Goal: Task Accomplishment & Management: Manage account settings

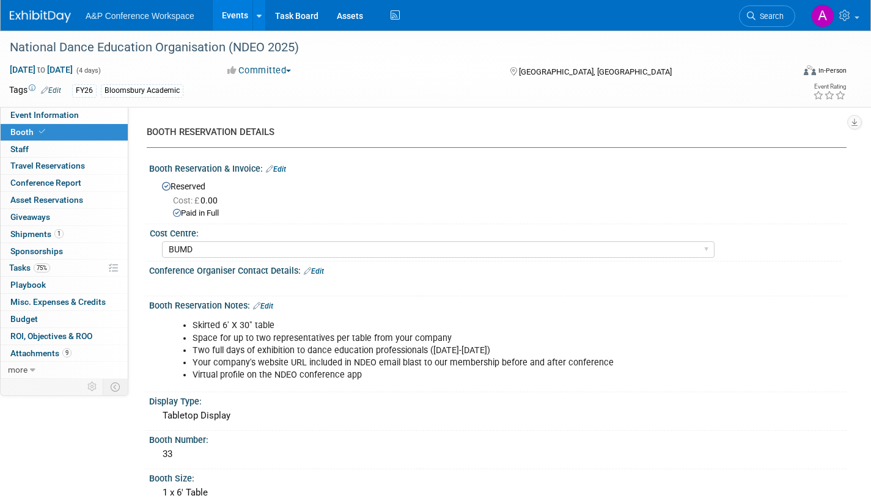
select select "BUMD"
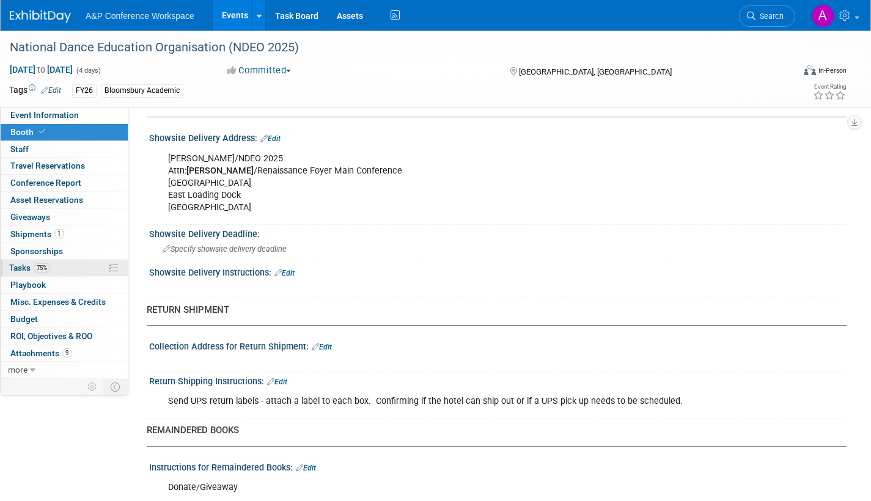
scroll to position [856, 0]
click at [17, 267] on span "Tasks 75%" at bounding box center [29, 268] width 41 height 10
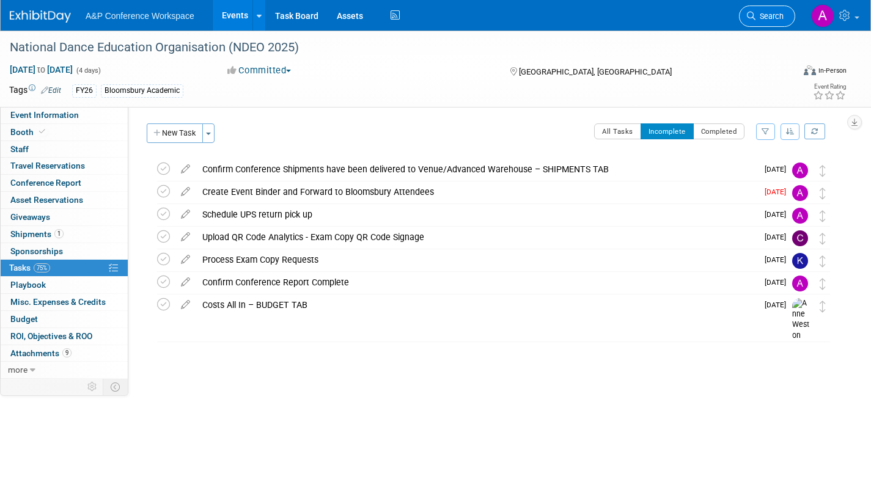
click at [775, 15] on span "Search" at bounding box center [770, 16] width 28 height 9
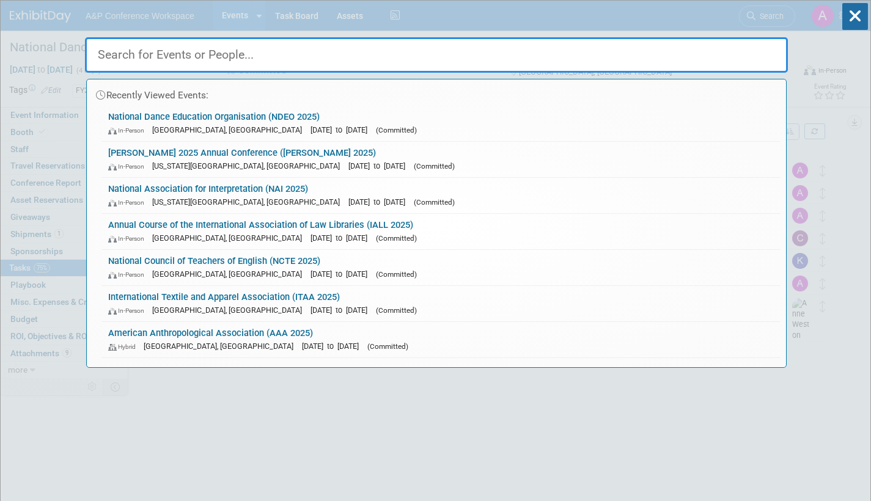
click at [388, 262] on link "National Council of Teachers of English (NCTE 2025) In-Person Denver, CO Nov 20…" at bounding box center [441, 267] width 678 height 35
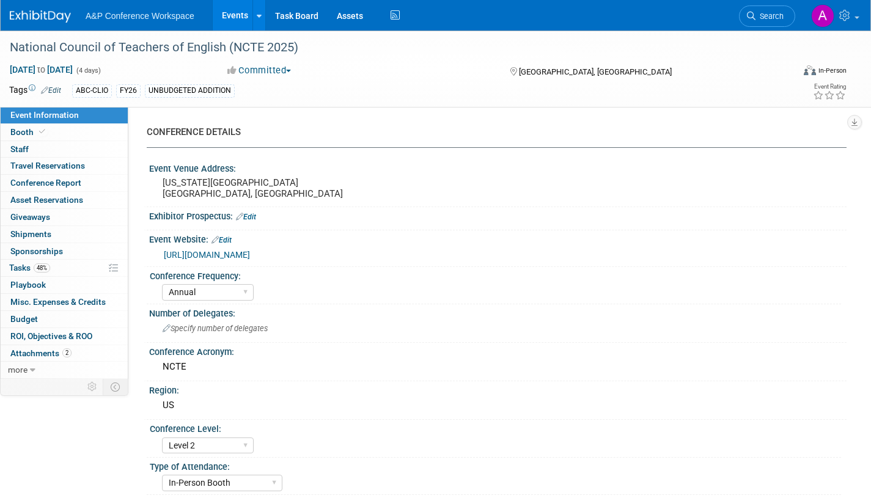
select select "Annual"
select select "Level 2"
select select "In-Person Booth"
select select "Schools"
select select "Bloomsbury Digital Resources"
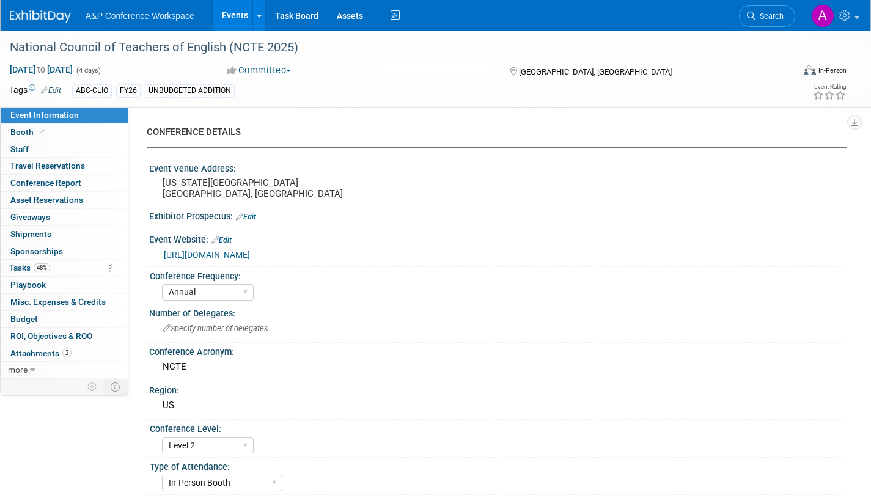
select select "[PERSON_NAME]"
select select "Brand/Subject Presence​"
click at [21, 264] on span "Tasks 48%" at bounding box center [29, 268] width 41 height 10
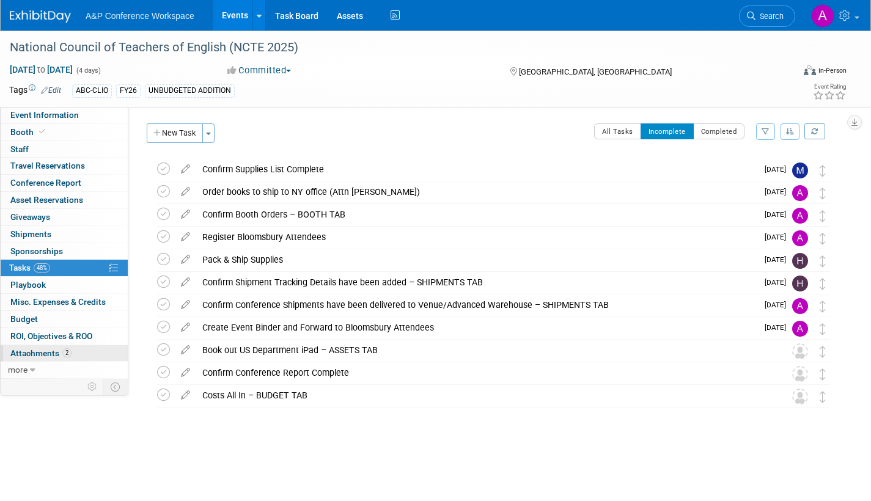
click at [35, 357] on span "Attachments 2" at bounding box center [40, 353] width 61 height 10
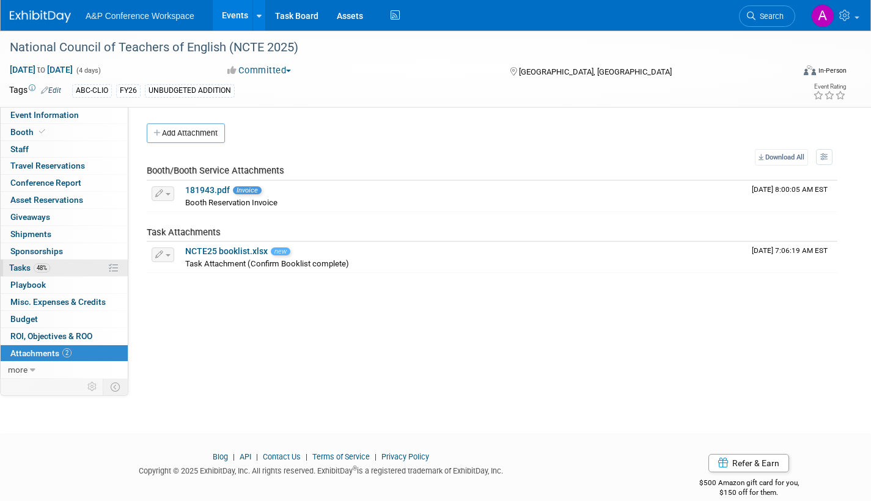
click at [15, 267] on span "Tasks 48%" at bounding box center [29, 268] width 41 height 10
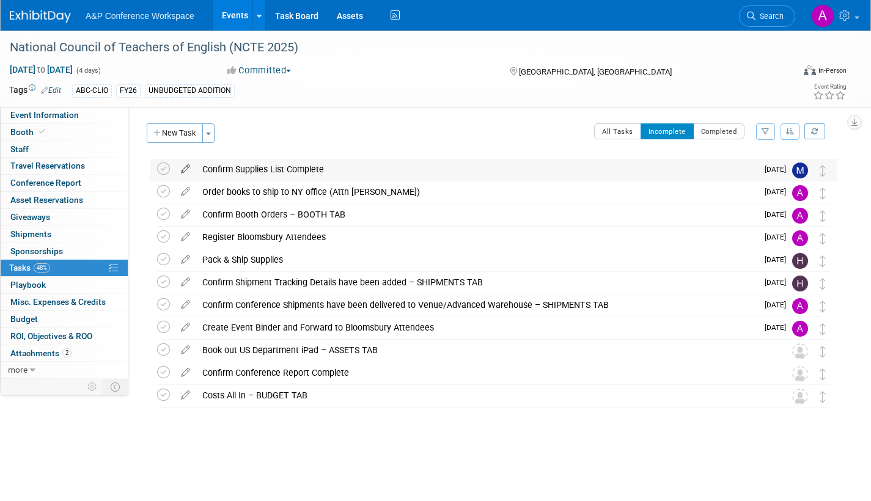
click at [185, 165] on icon at bounding box center [185, 166] width 21 height 15
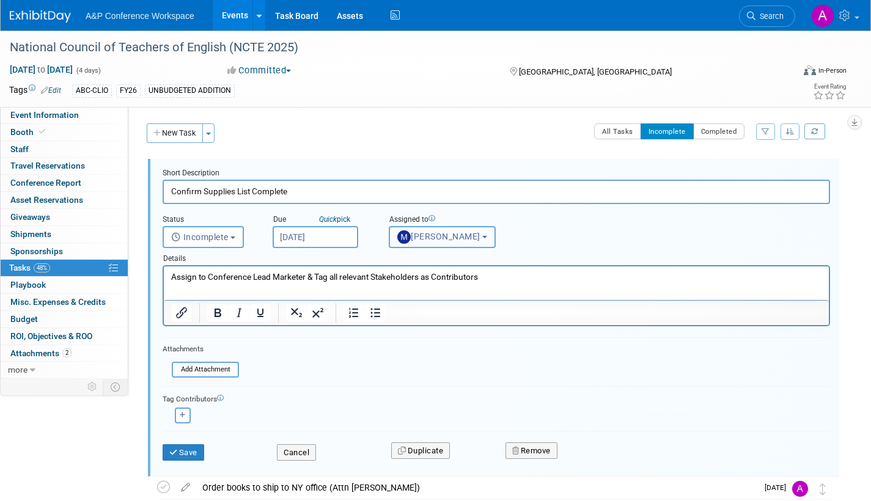
click at [443, 233] on span "[PERSON_NAME]" at bounding box center [438, 237] width 83 height 10
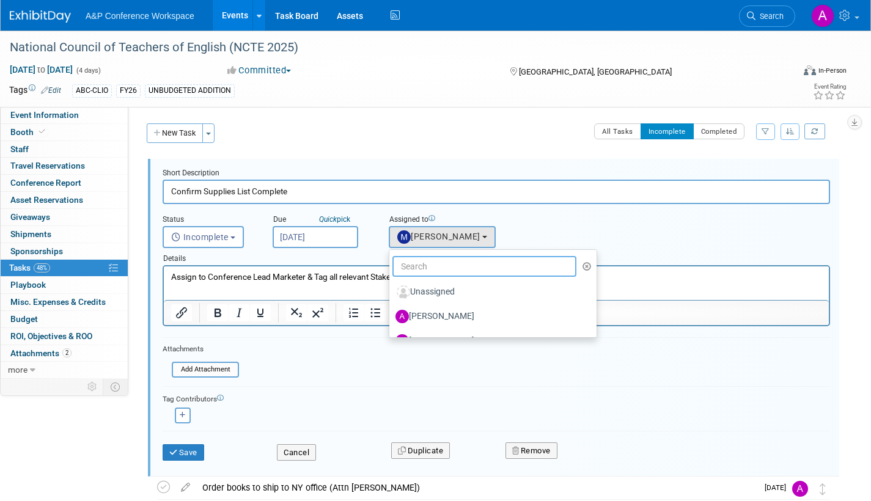
click at [440, 262] on input "text" at bounding box center [484, 266] width 184 height 21
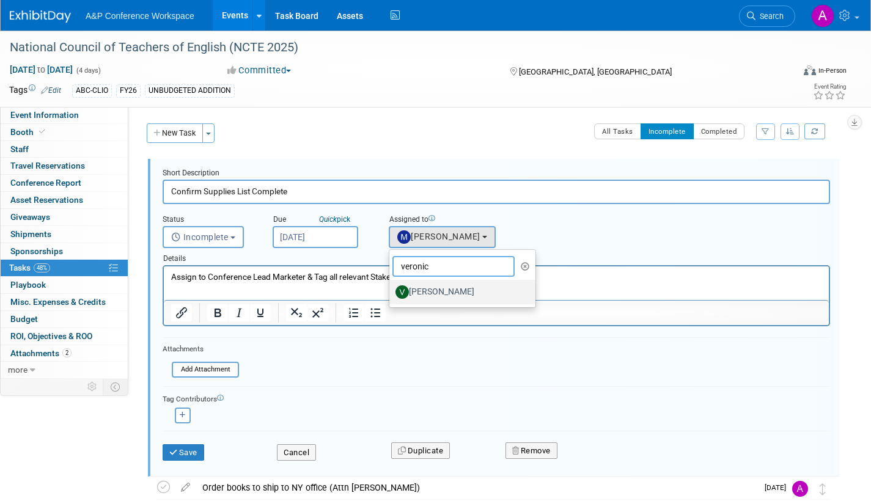
type input "veronic"
click at [449, 294] on label "[PERSON_NAME]" at bounding box center [460, 292] width 128 height 20
click at [391, 294] on input "[PERSON_NAME]" at bounding box center [387, 291] width 8 height 8
select select "9d60ea01-873e-456d-8d45-f1e7c0942cd5"
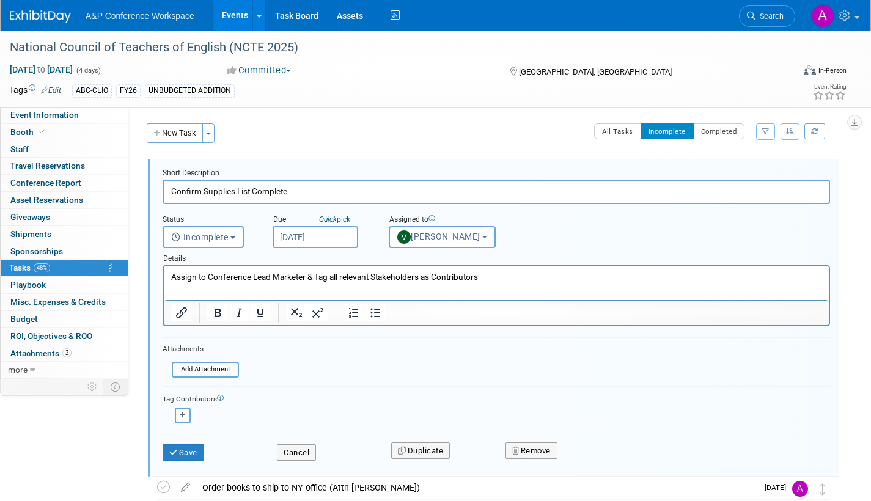
click at [352, 241] on body "A&P Conference Workspace Events Add Event Bulk Upload Events Shareable Event Bo…" at bounding box center [435, 250] width 871 height 501
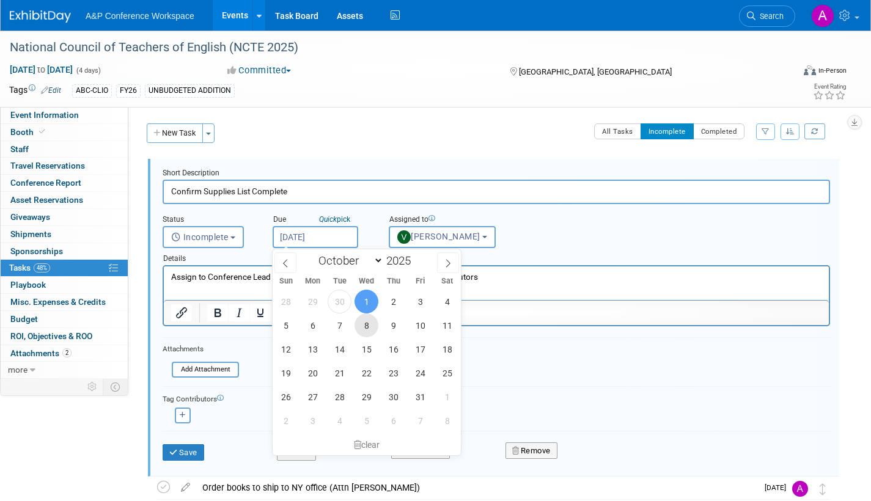
click at [366, 324] on span "8" at bounding box center [367, 326] width 24 height 24
type input "[DATE]"
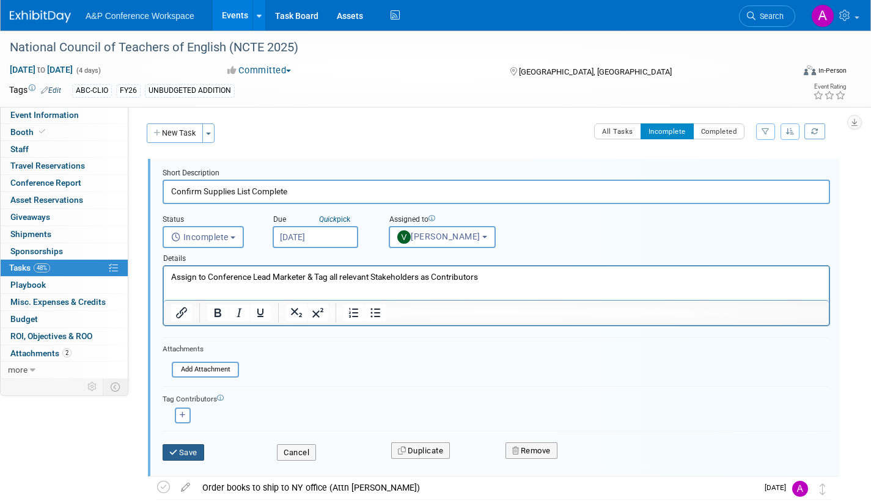
click at [196, 449] on button "Save" at bounding box center [184, 452] width 42 height 17
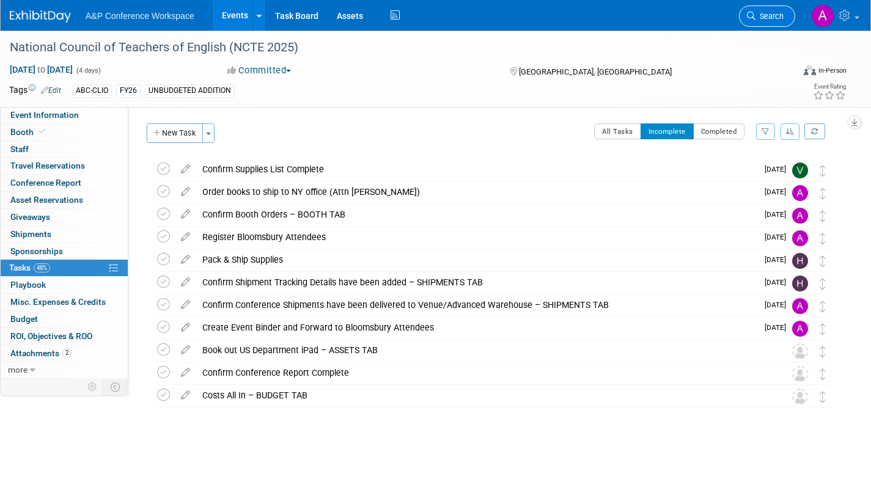
click at [757, 14] on span "Search" at bounding box center [770, 16] width 28 height 9
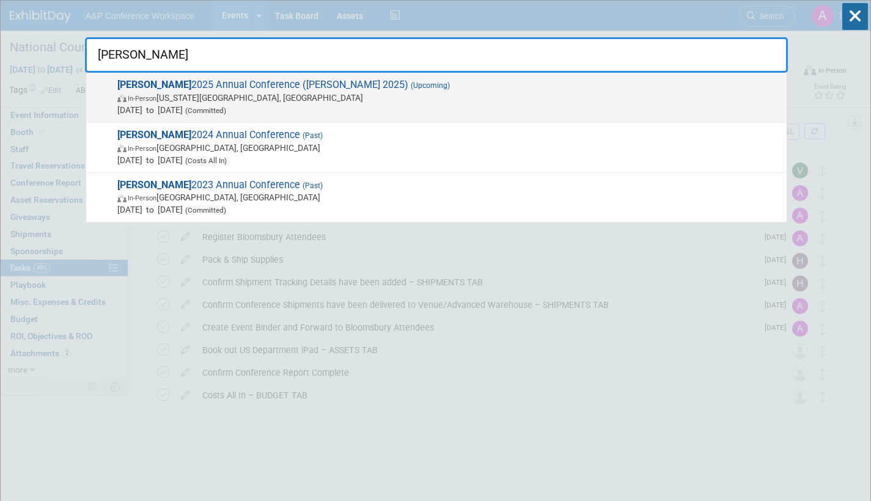
type input "[PERSON_NAME]"
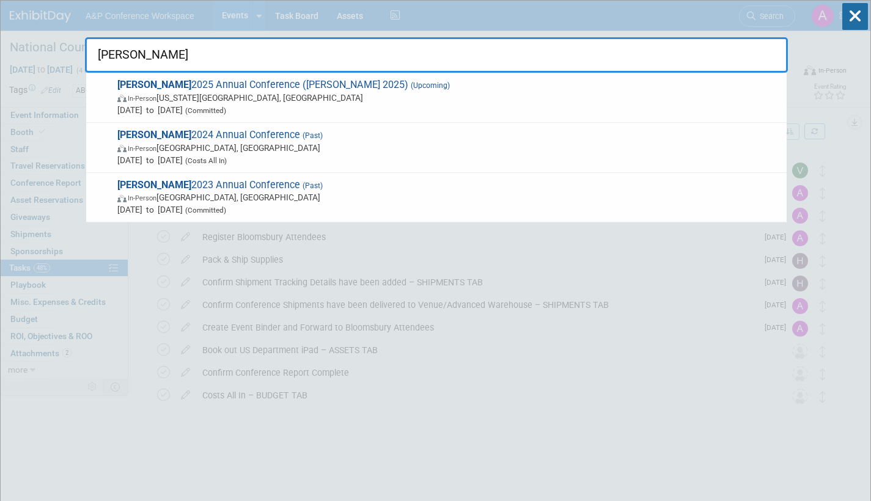
click at [193, 94] on span "[PERSON_NAME] 2025 Annual Conference ([PERSON_NAME] 2025) (Upcoming) In-Person …" at bounding box center [447, 97] width 667 height 37
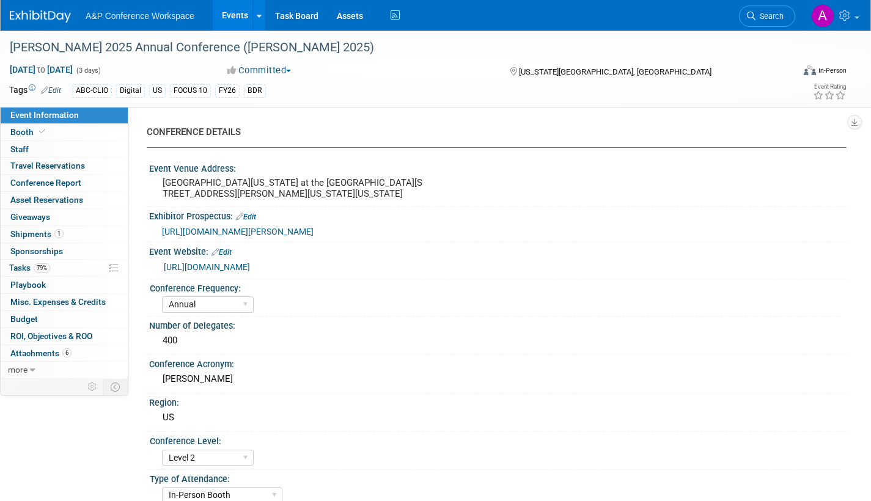
select select "Annual"
select select "Level 2"
select select "In-Person Booth"
select select "Library & Information Science"
select select "Bloomsbury Libraries Unlimited"
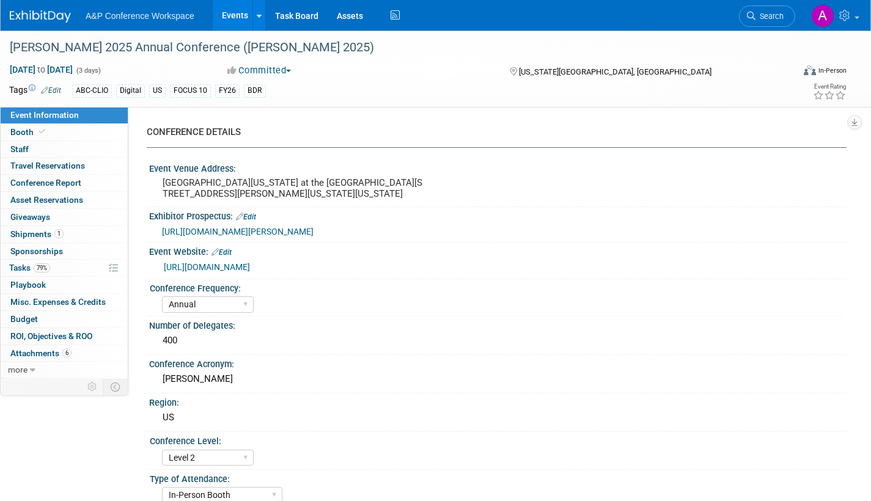
select select "[PERSON_NAME]"
select select "Brand/Subject Presence​"
click at [25, 267] on span "Tasks 79%" at bounding box center [29, 268] width 41 height 10
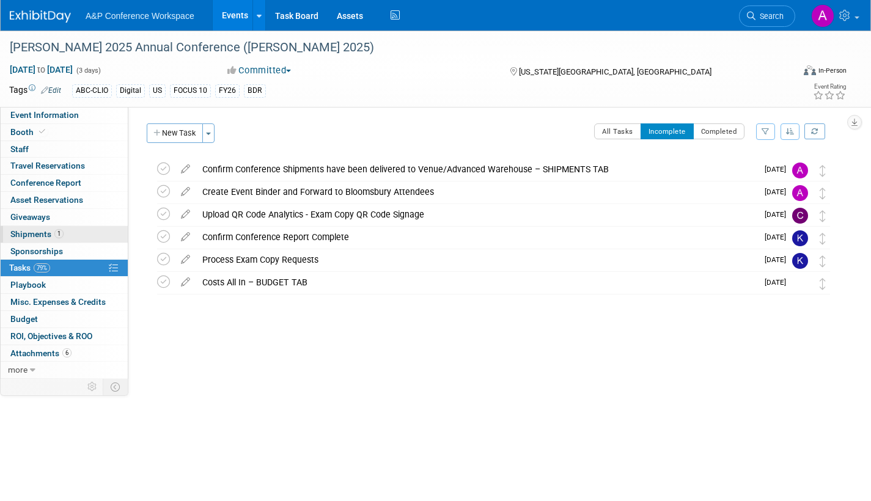
click at [13, 231] on span "Shipments 1" at bounding box center [36, 234] width 53 height 10
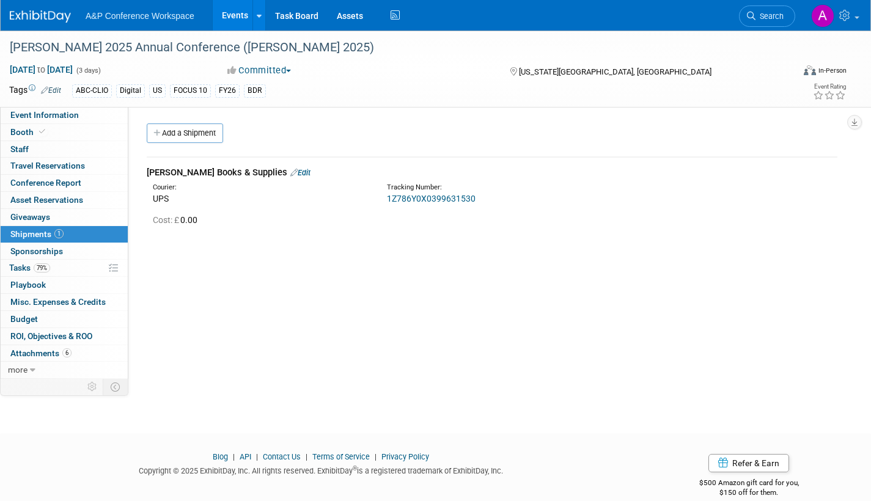
click at [439, 199] on link "1Z786Y0X0399631530" at bounding box center [431, 199] width 89 height 10
click at [42, 114] on span "Event Information" at bounding box center [44, 115] width 68 height 10
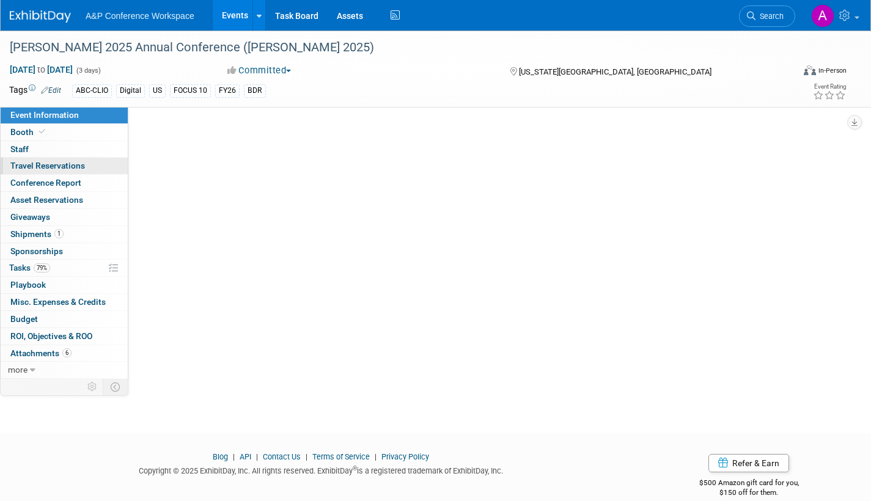
select select "Annual"
select select "Level 2"
select select "In-Person Booth"
select select "Library & Information Science"
select select "Bloomsbury Libraries Unlimited"
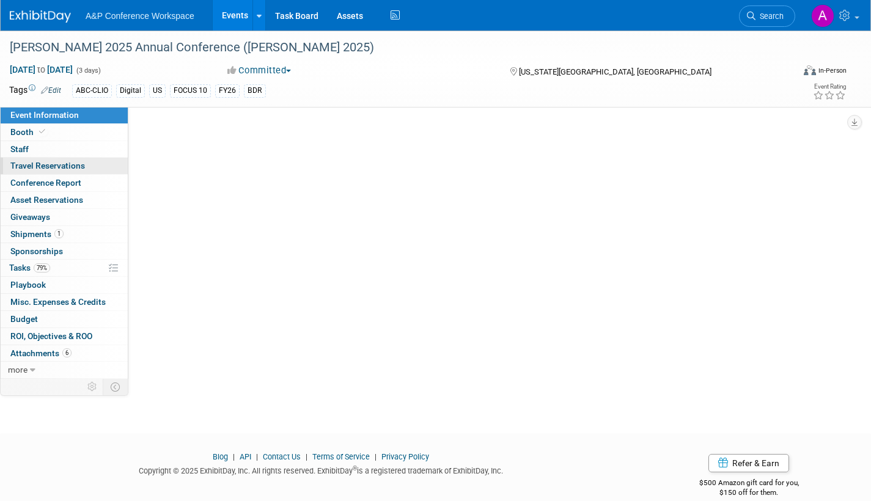
select select "[PERSON_NAME]"
select select "Brand/Subject Presence​"
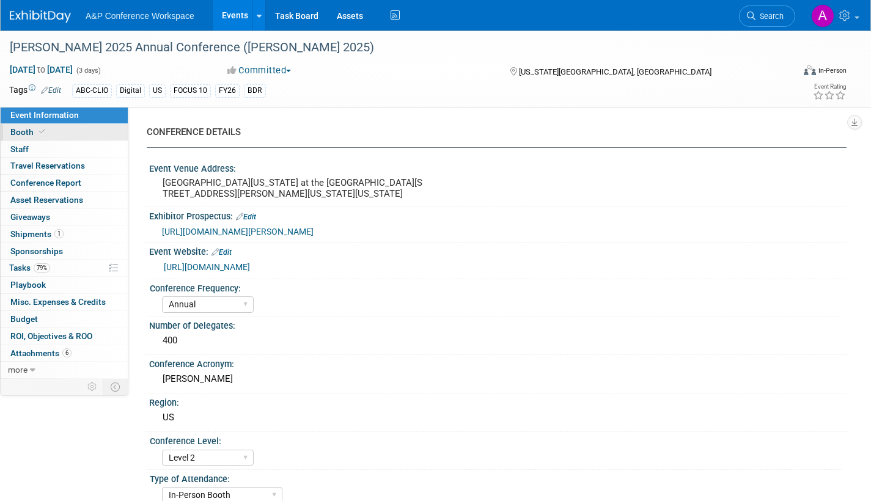
click at [24, 133] on span "Booth" at bounding box center [28, 132] width 37 height 10
select select "CLLU - Libraries Unlimited"
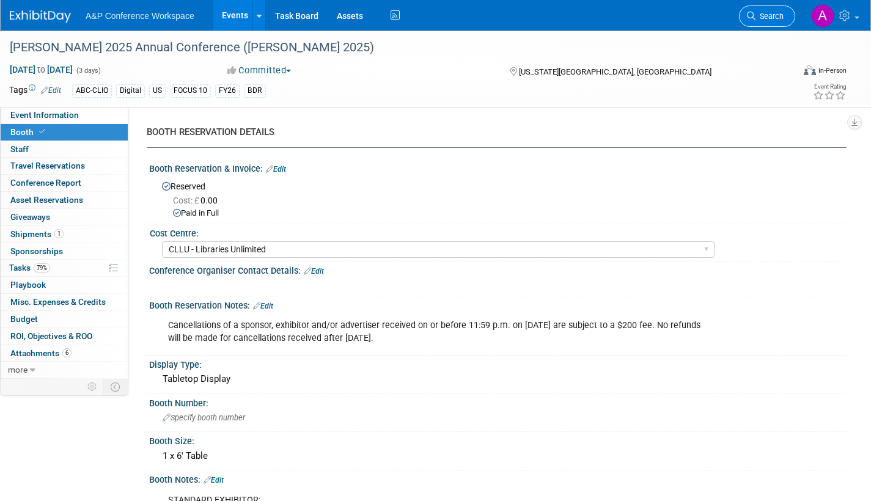
click at [764, 15] on span "Search" at bounding box center [770, 16] width 28 height 9
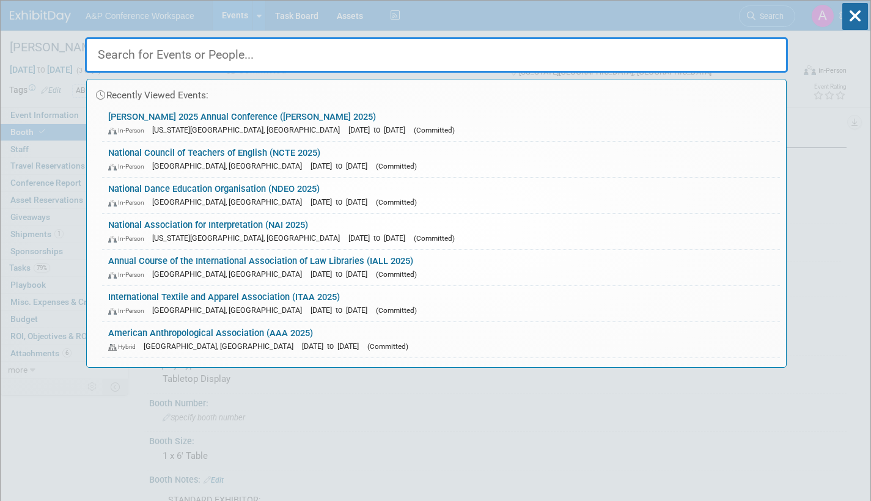
click at [376, 199] on span "(Committed)" at bounding box center [396, 202] width 41 height 9
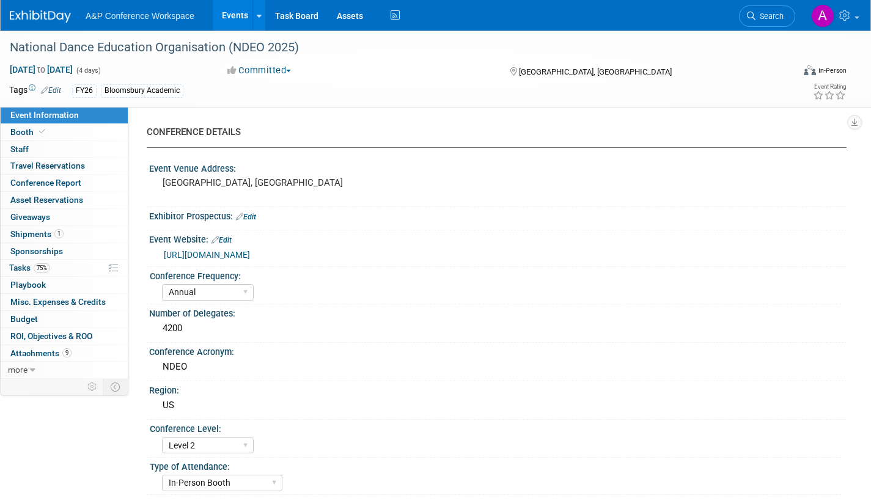
select select "Annual"
select select "Level 2"
select select "In-Person Booth"
select select "Drama & Performance Studies"
select select "Methuen Drama"
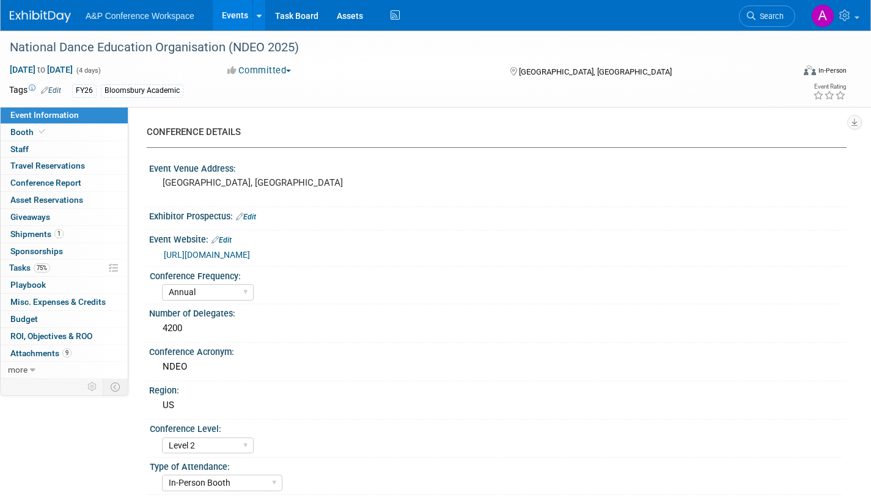
select select "[PERSON_NAME]"
select select "Networking/Commissioning"
click at [15, 268] on span "Tasks 75%" at bounding box center [29, 268] width 41 height 10
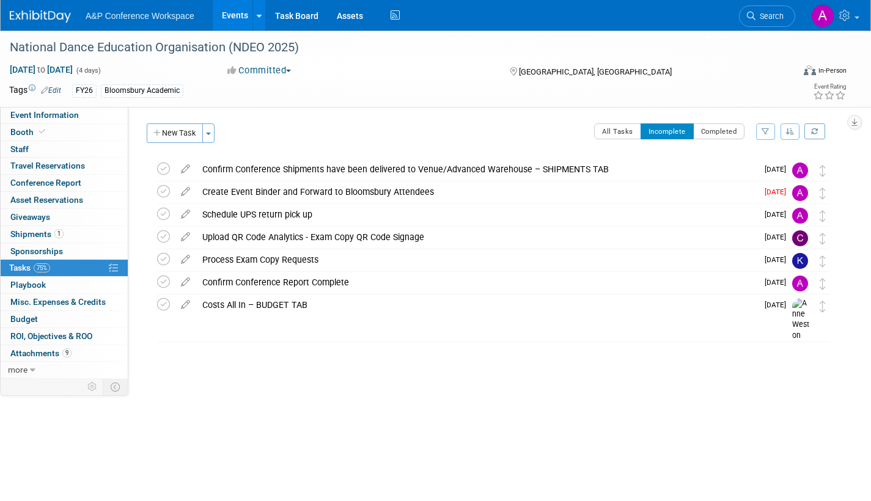
drag, startPoint x: 24, startPoint y: 129, endPoint x: 147, endPoint y: 206, distance: 145.0
click at [25, 129] on span "Booth" at bounding box center [28, 132] width 37 height 10
select select "BUMD"
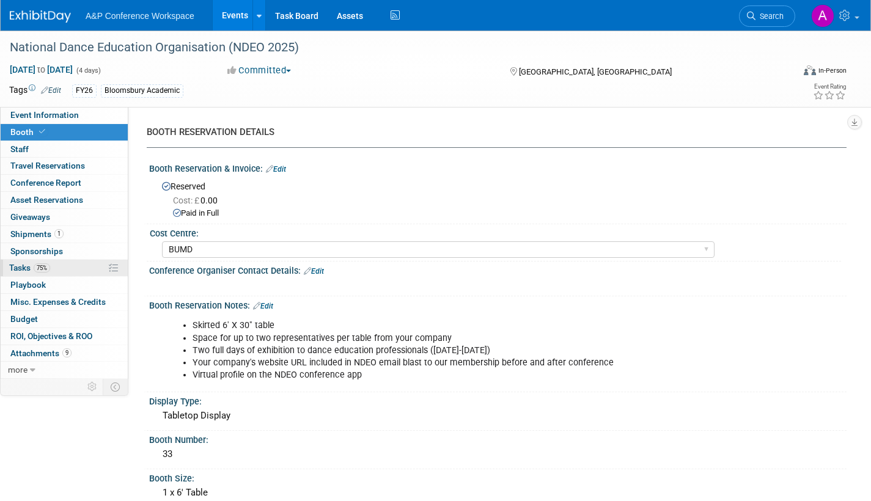
click at [13, 267] on span "Tasks 75%" at bounding box center [29, 268] width 41 height 10
